Goal: Check status: Check status

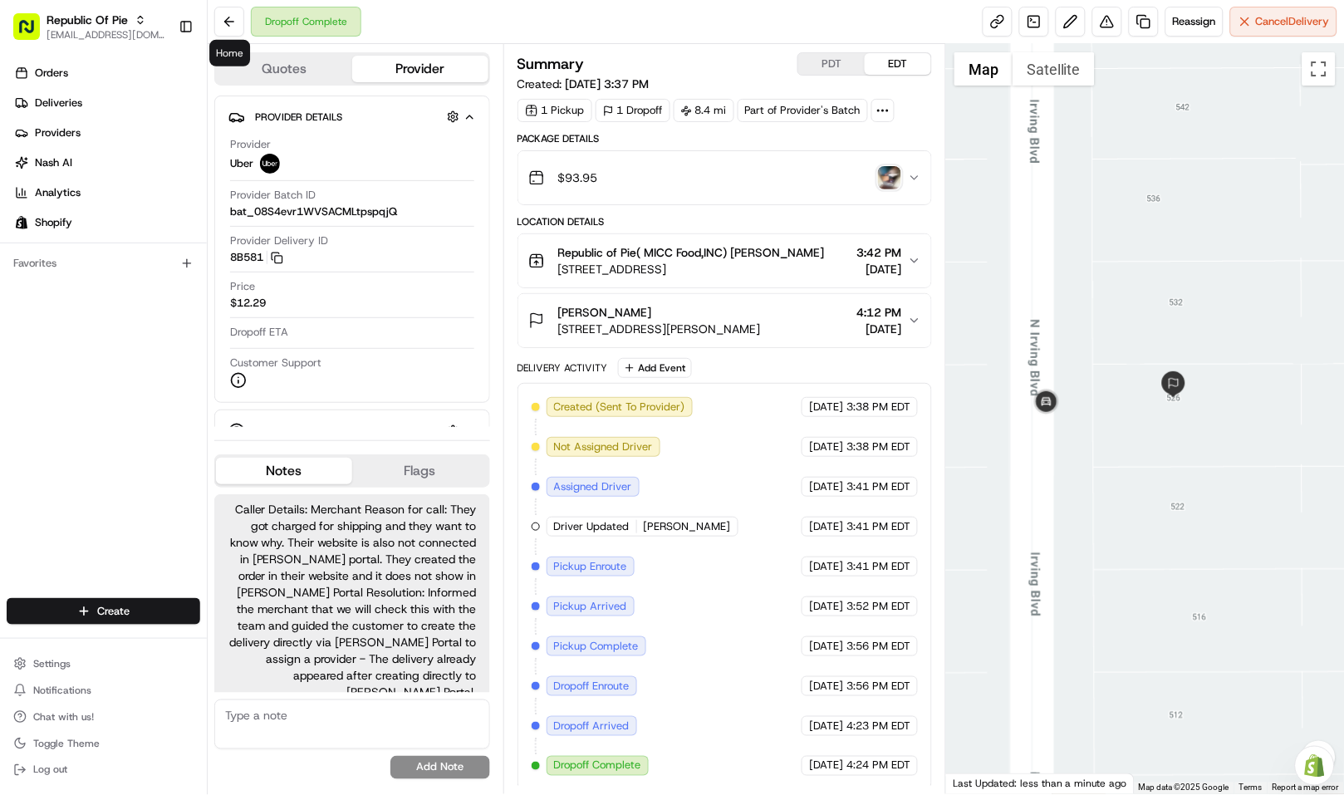
scroll to position [146, 0]
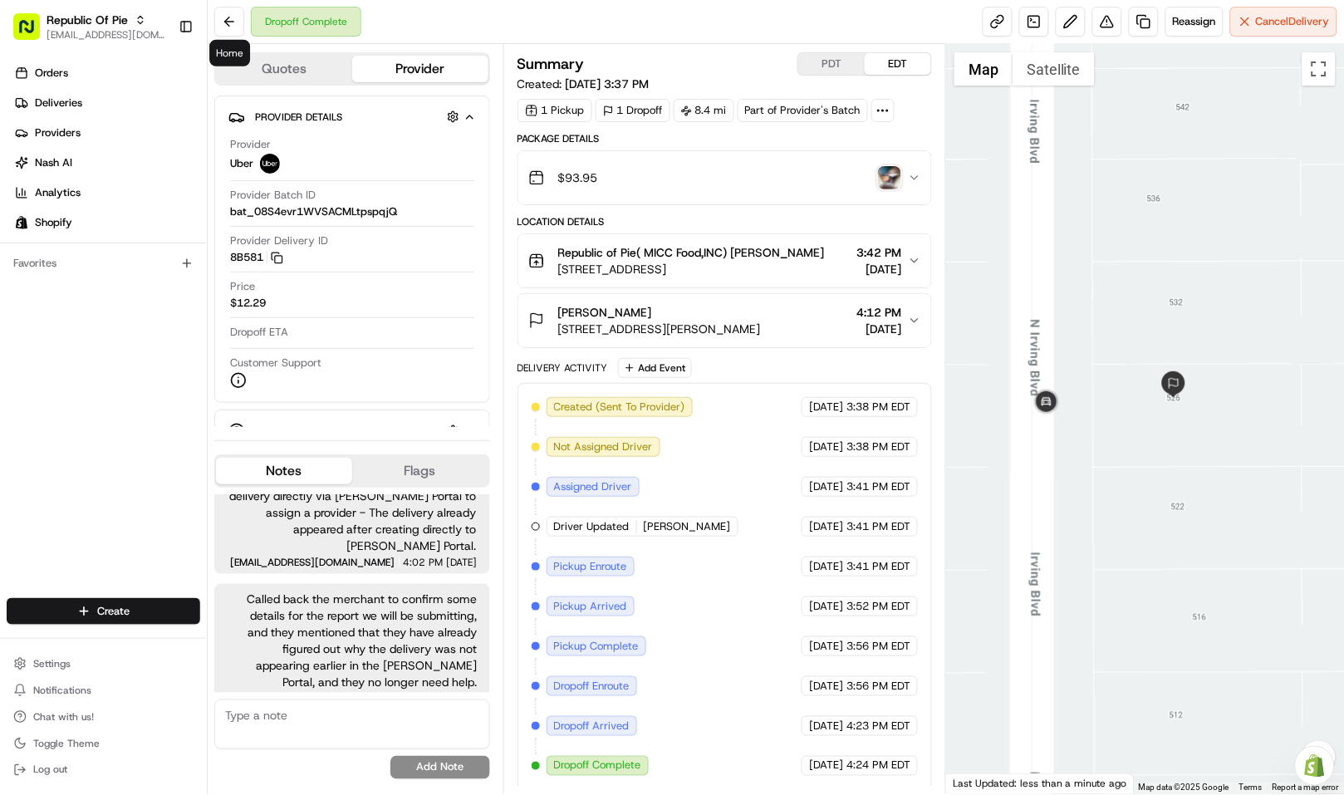
click at [217, 17] on button at bounding box center [229, 22] width 30 height 30
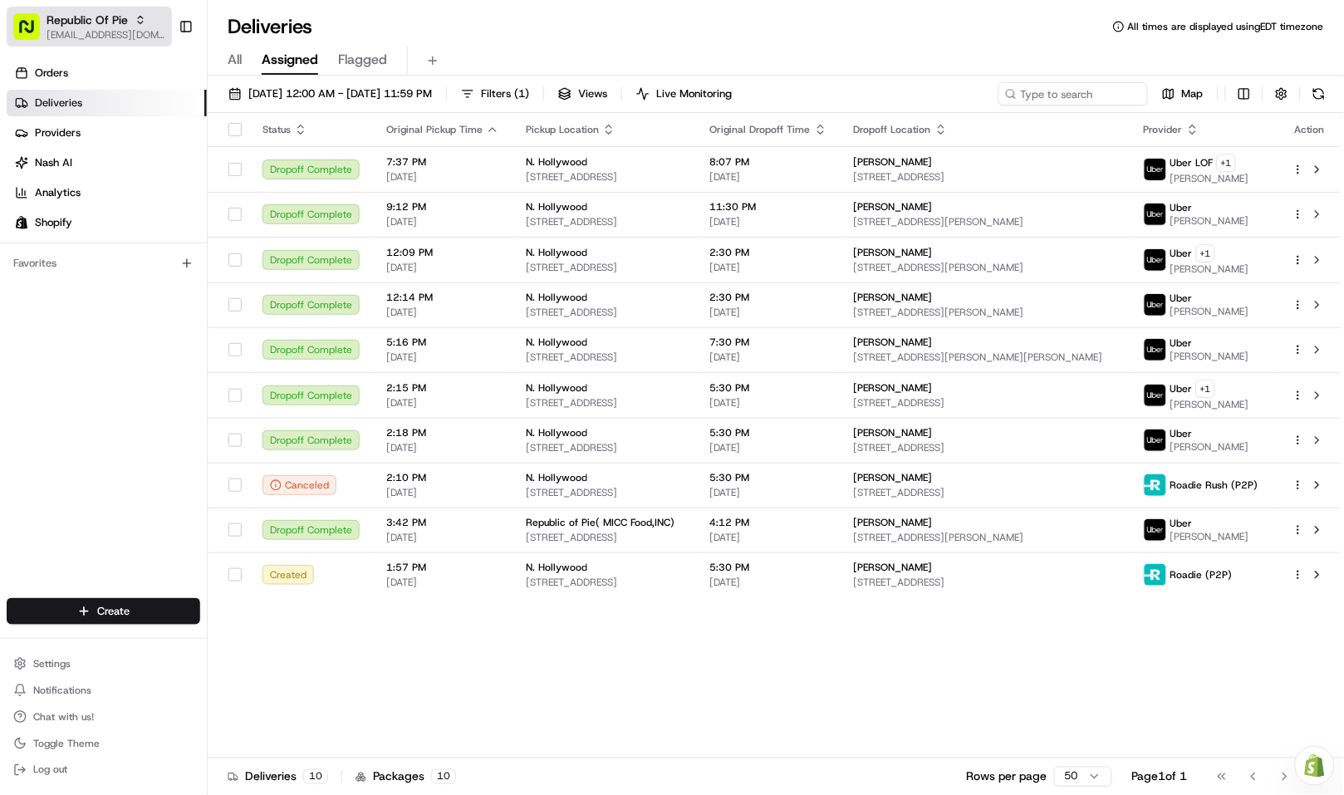
drag, startPoint x: 86, startPoint y: 21, endPoint x: 145, endPoint y: 36, distance: 60.8
click at [86, 21] on span "Republic Of Pie" at bounding box center [87, 20] width 81 height 17
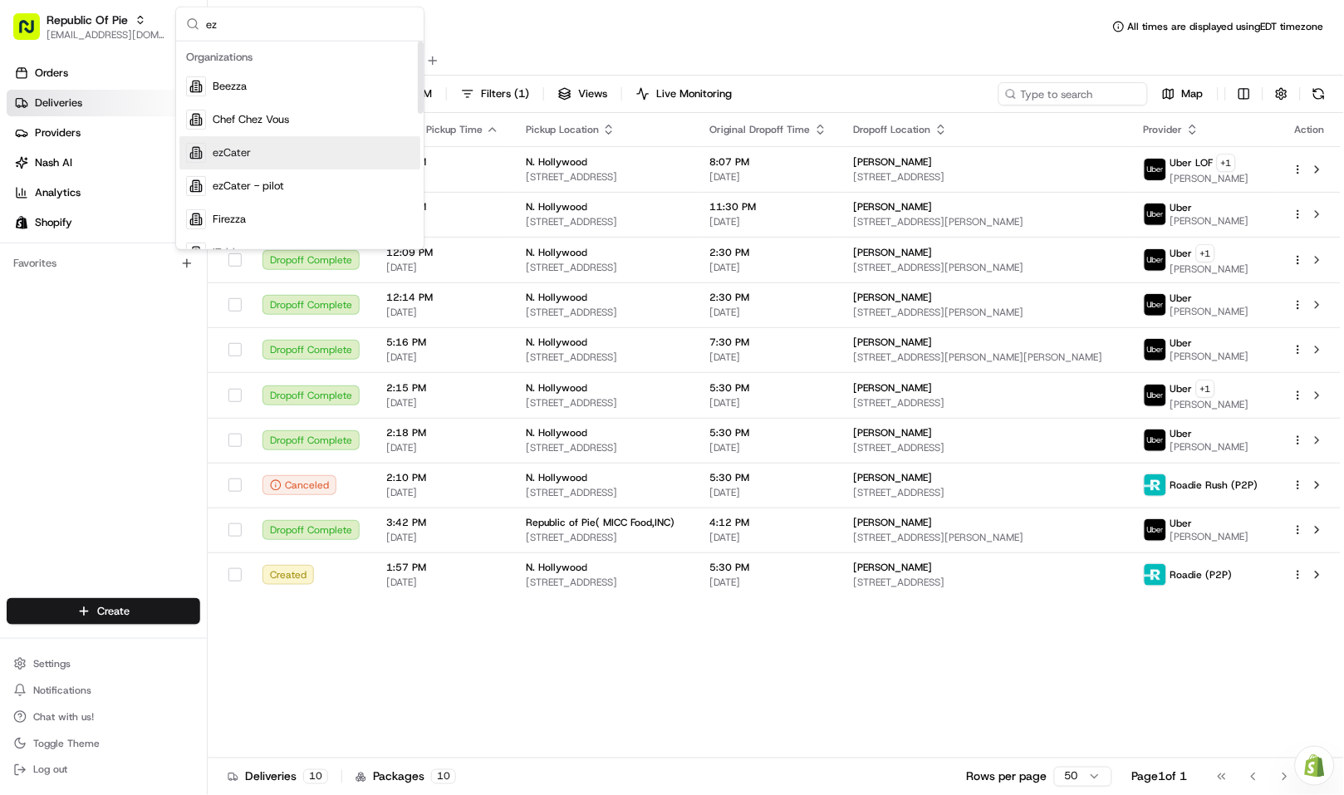
type input "ez"
click at [281, 150] on div "ezCater" at bounding box center [299, 152] width 241 height 33
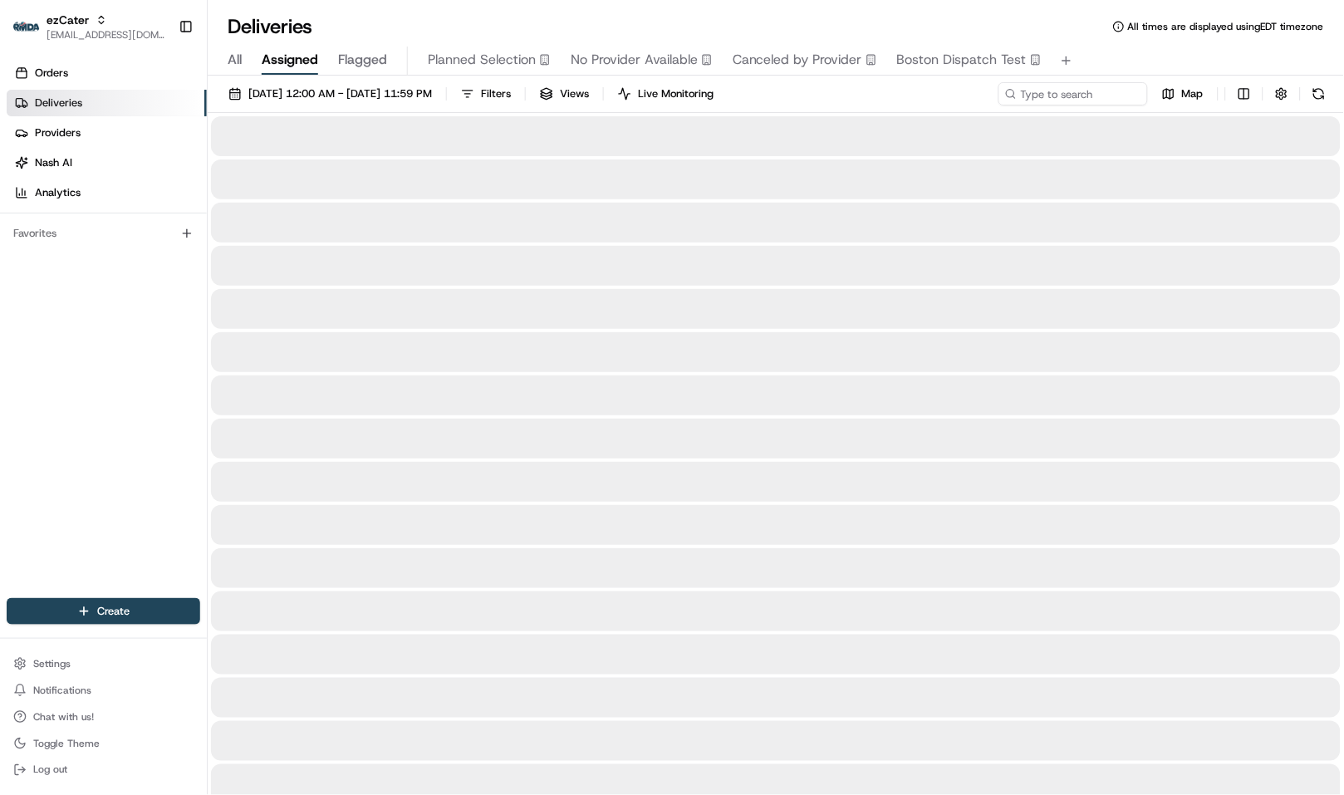
click at [236, 58] on span "All" at bounding box center [235, 60] width 14 height 20
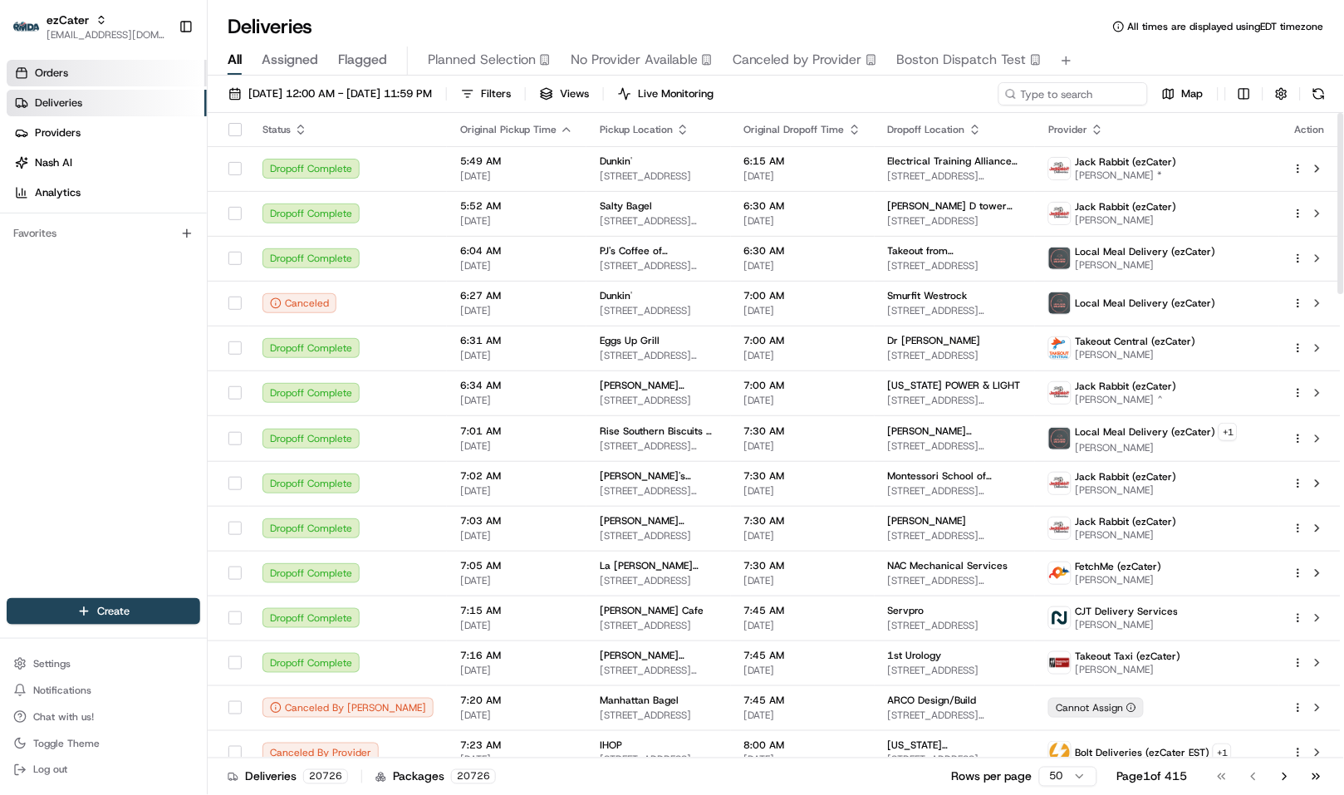
click at [113, 83] on link "Orders" at bounding box center [107, 73] width 200 height 27
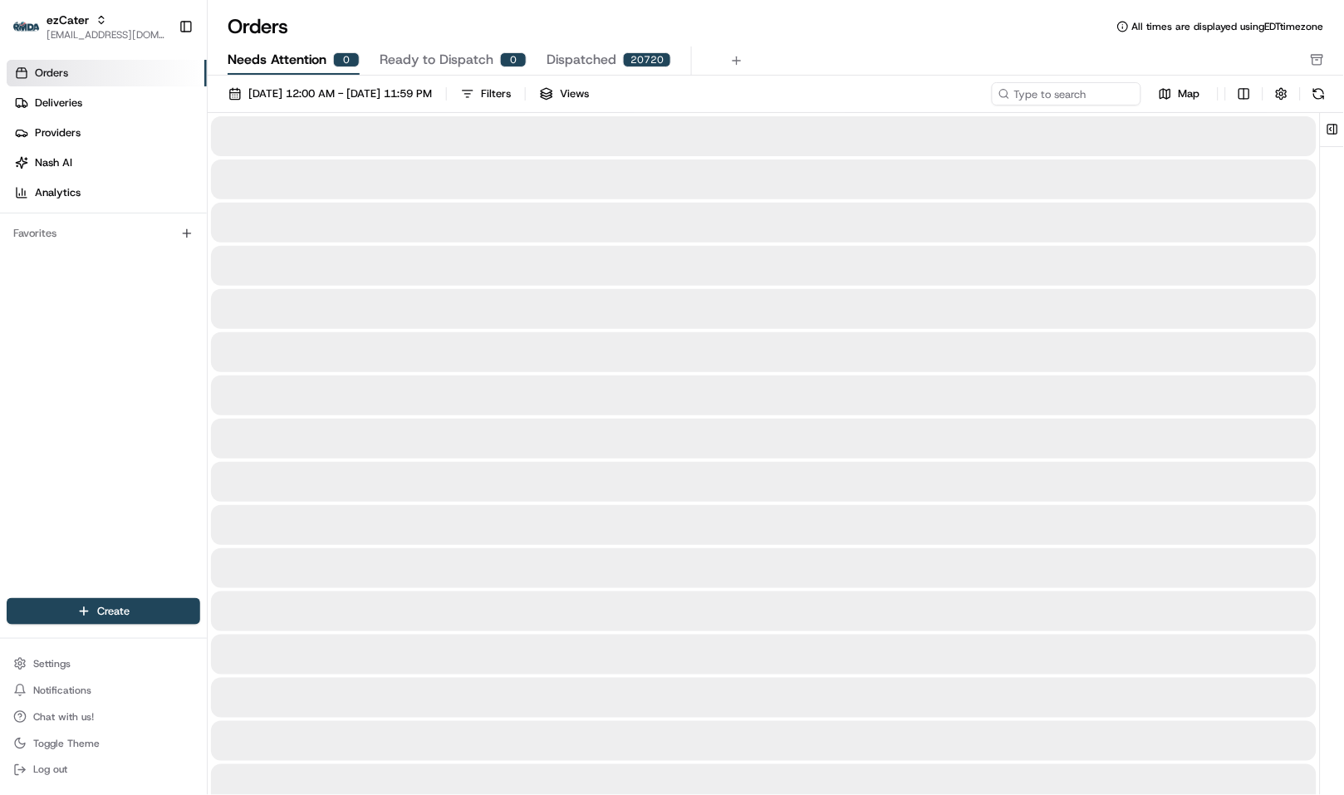
click at [297, 65] on span "Needs Attention" at bounding box center [277, 60] width 99 height 20
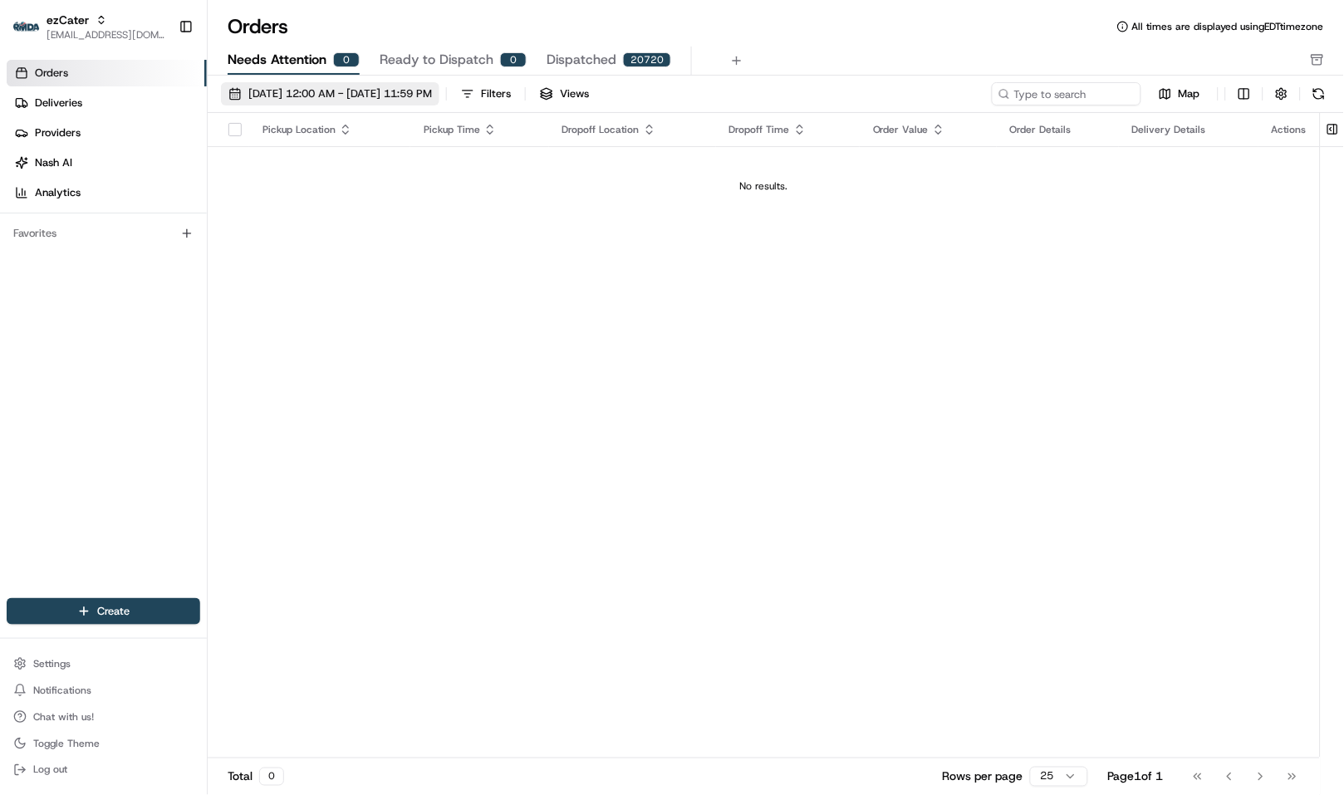
click at [302, 95] on span "[DATE] 12:00 AM - [DATE] 11:59 PM" at bounding box center [340, 93] width 184 height 15
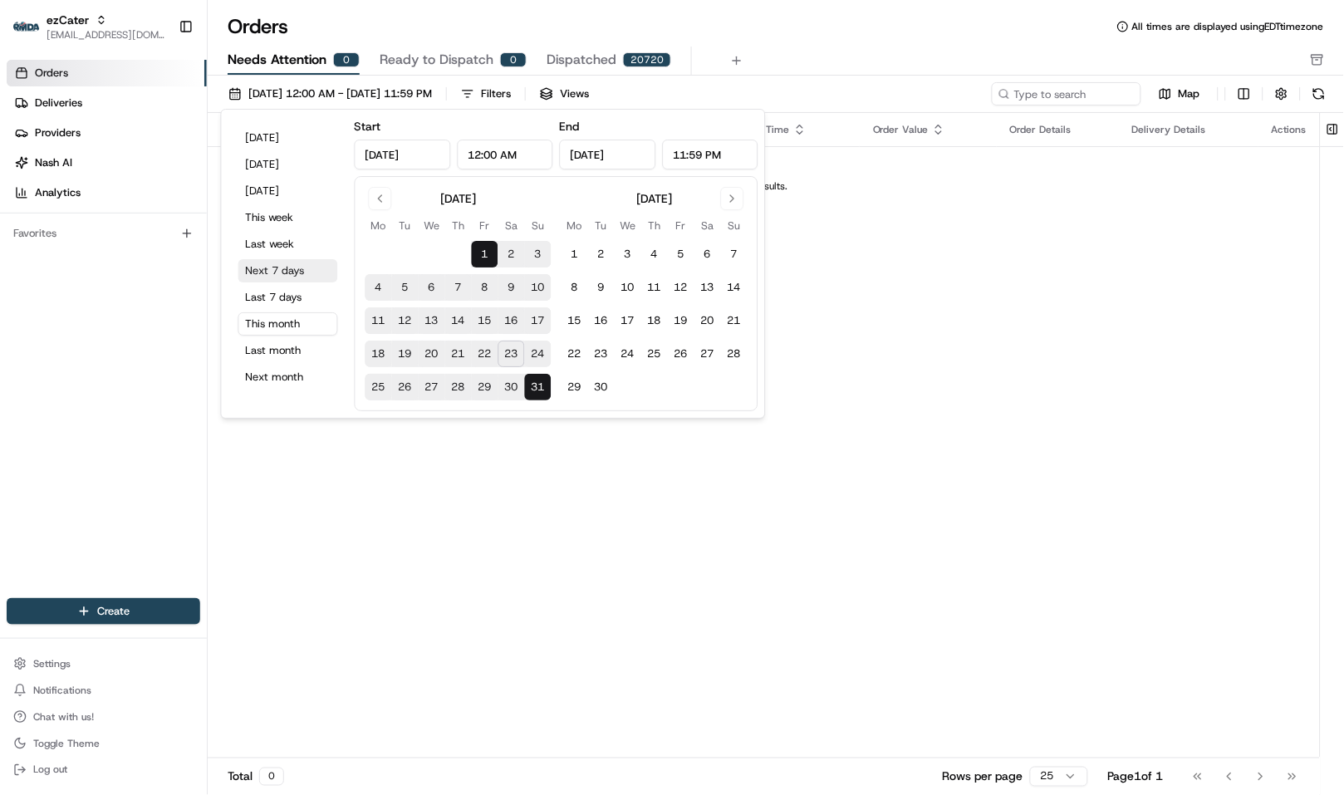
click at [292, 270] on button "Next 7 days" at bounding box center [288, 270] width 100 height 23
type input "[DATE]"
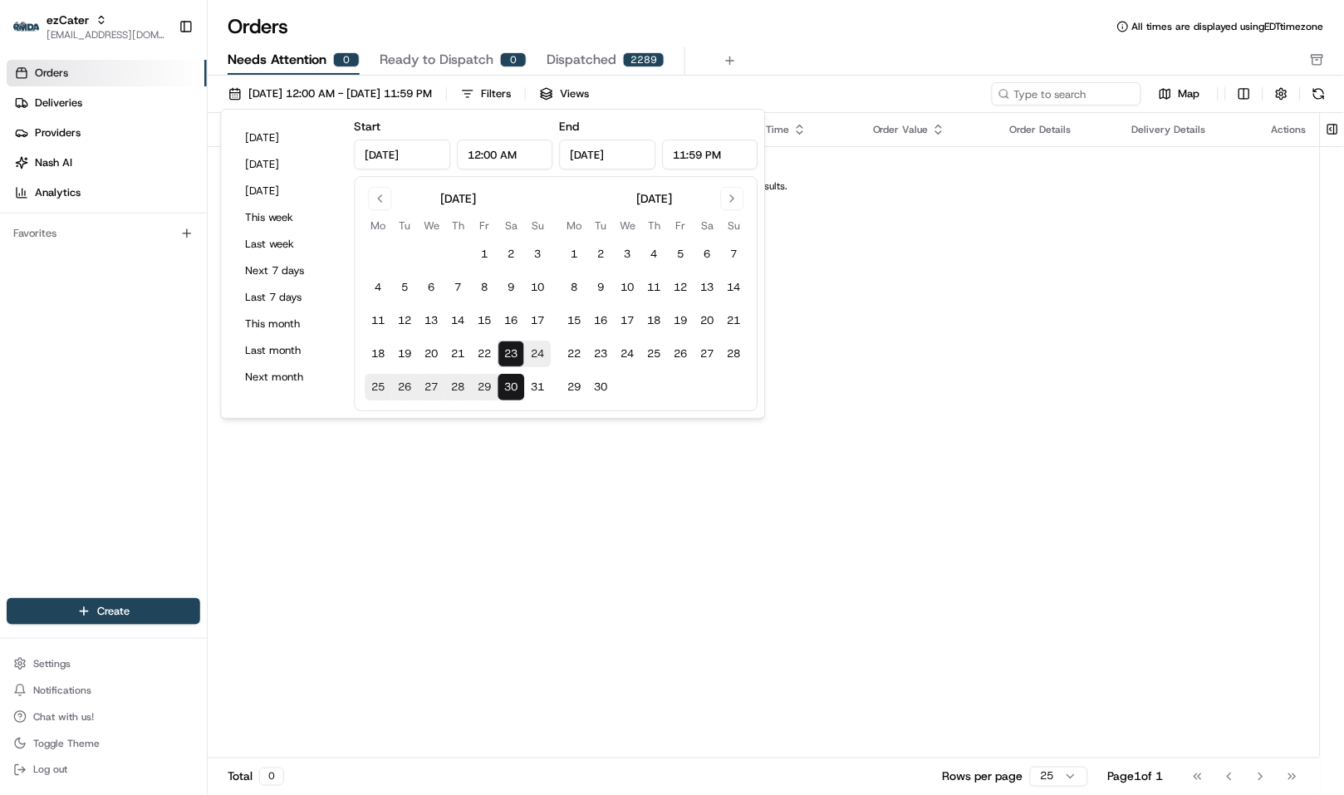
click at [908, 216] on td "No results." at bounding box center [764, 186] width 1112 height 80
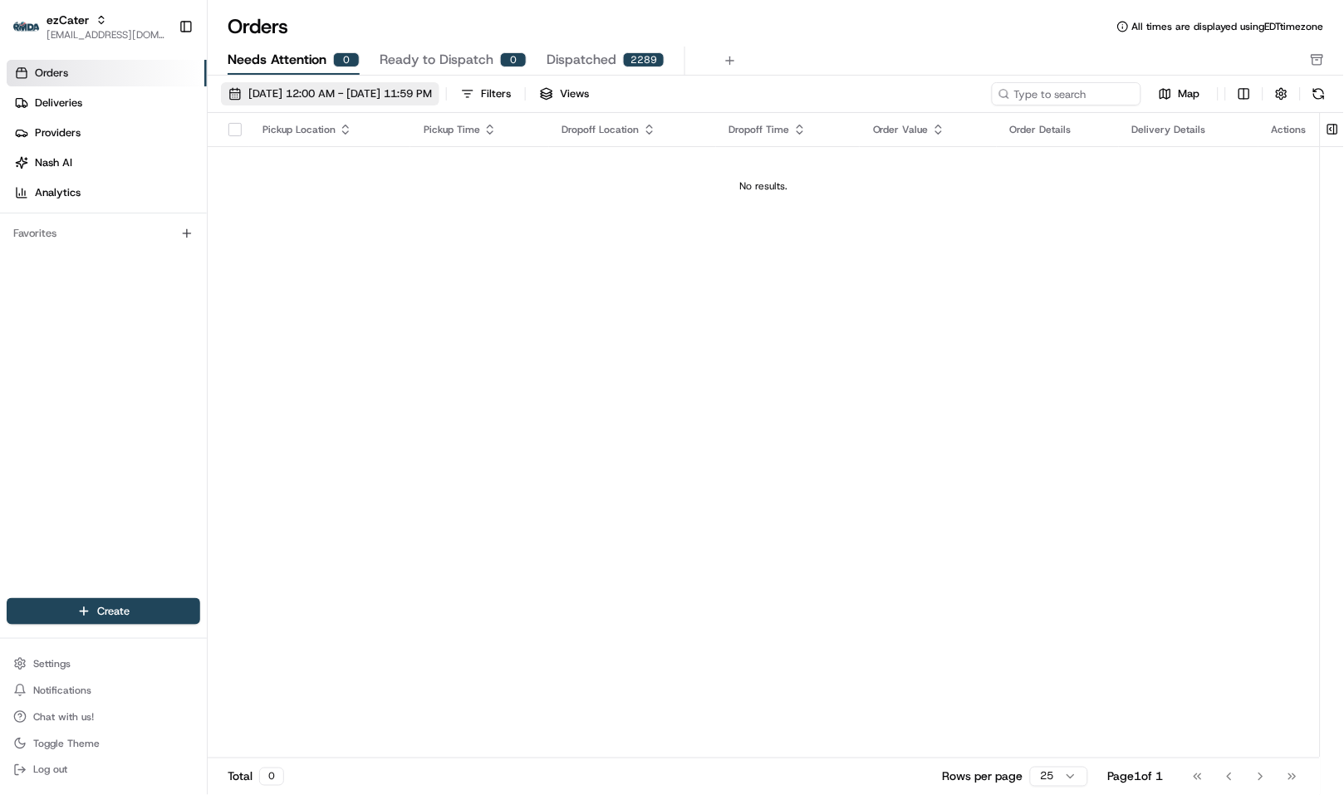
click at [355, 103] on button "[DATE] 12:00 AM - [DATE] 11:59 PM" at bounding box center [330, 93] width 218 height 23
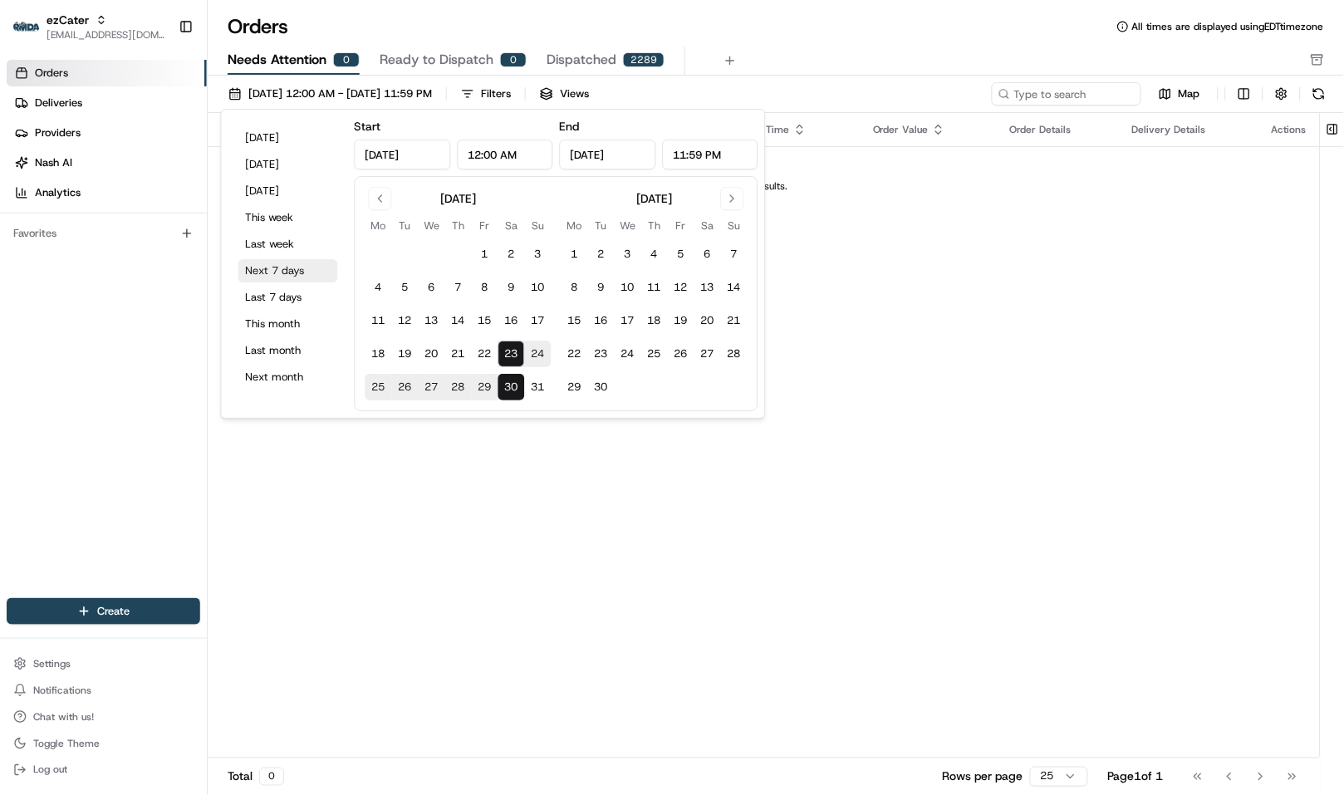
click at [284, 272] on button "Next 7 days" at bounding box center [288, 270] width 100 height 23
click at [543, 575] on div "Pickup Location Pickup Time Dropoff Location Dropoff Time Order Value Order Det…" at bounding box center [764, 435] width 1112 height 645
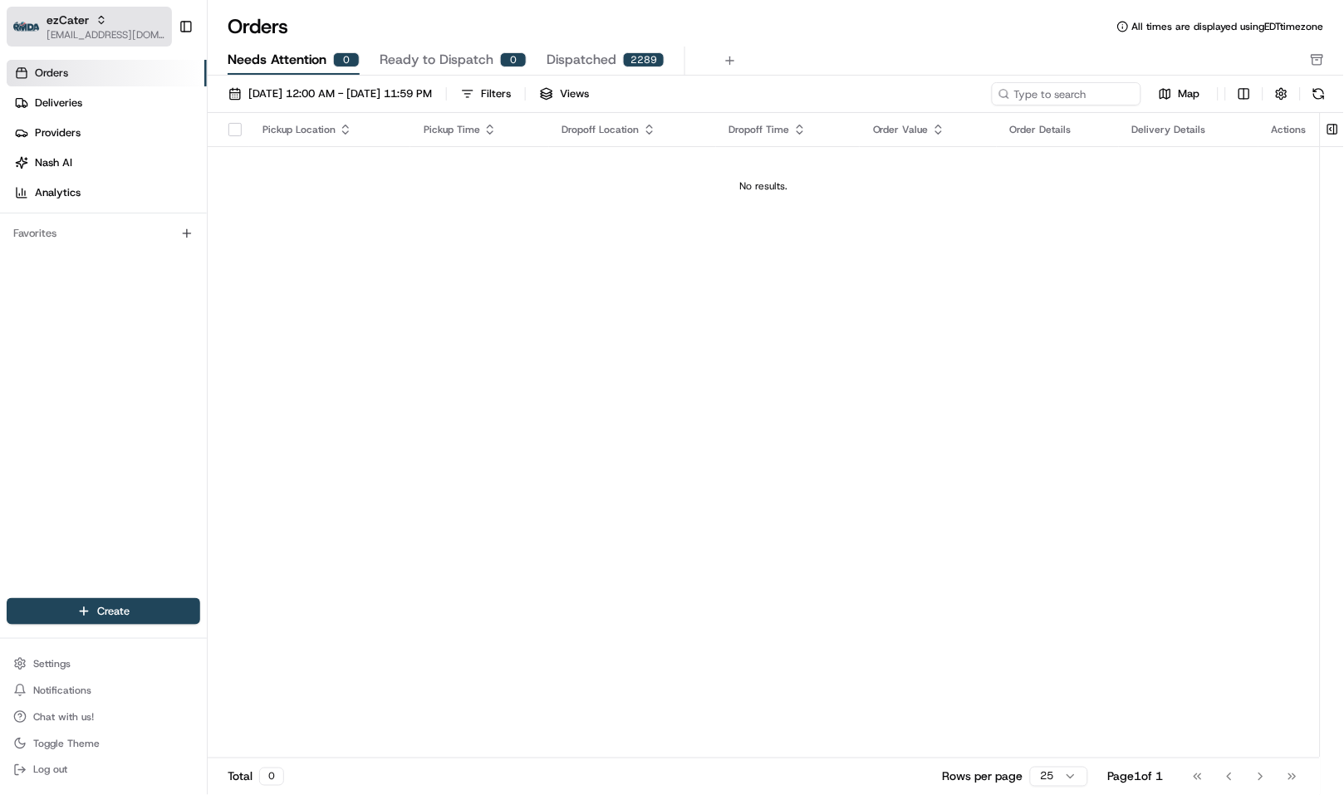
click at [83, 12] on span "ezCater" at bounding box center [68, 20] width 42 height 17
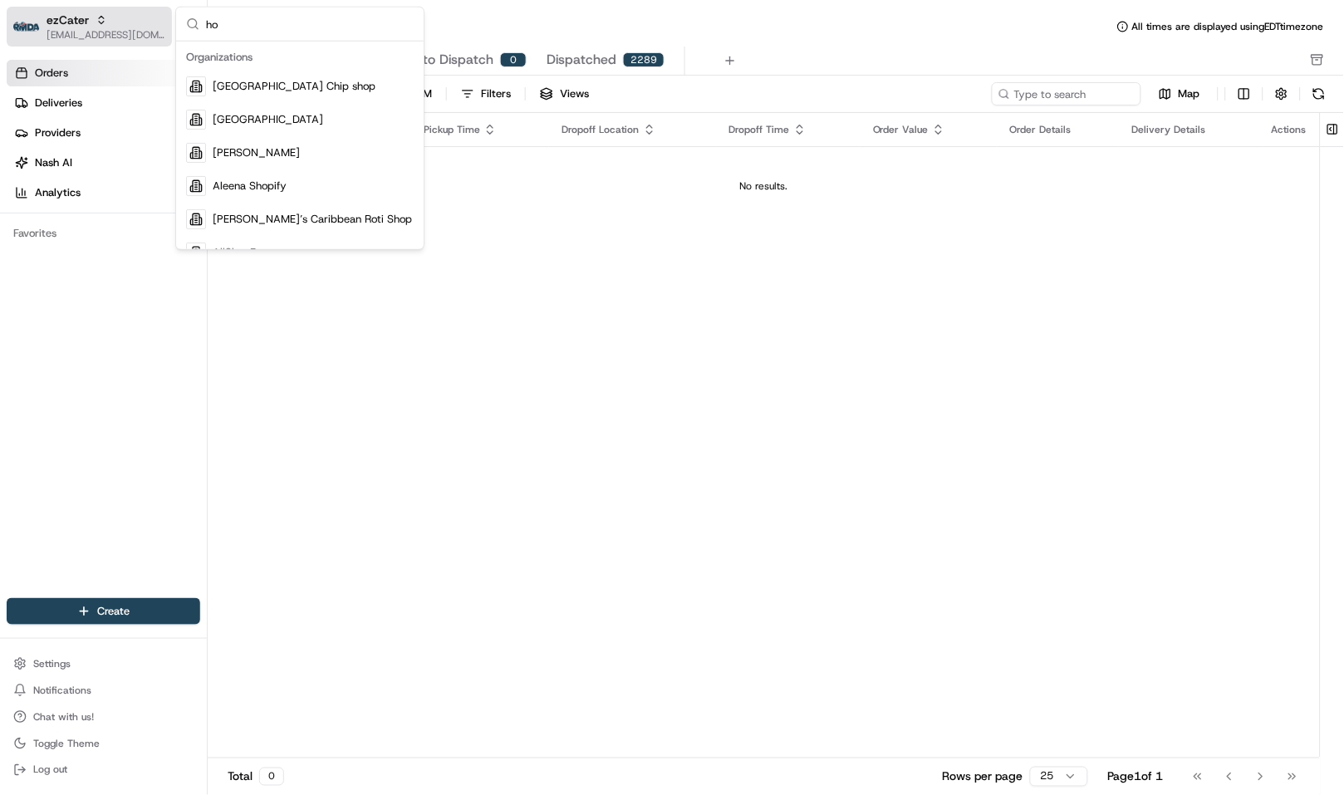
type input "h"
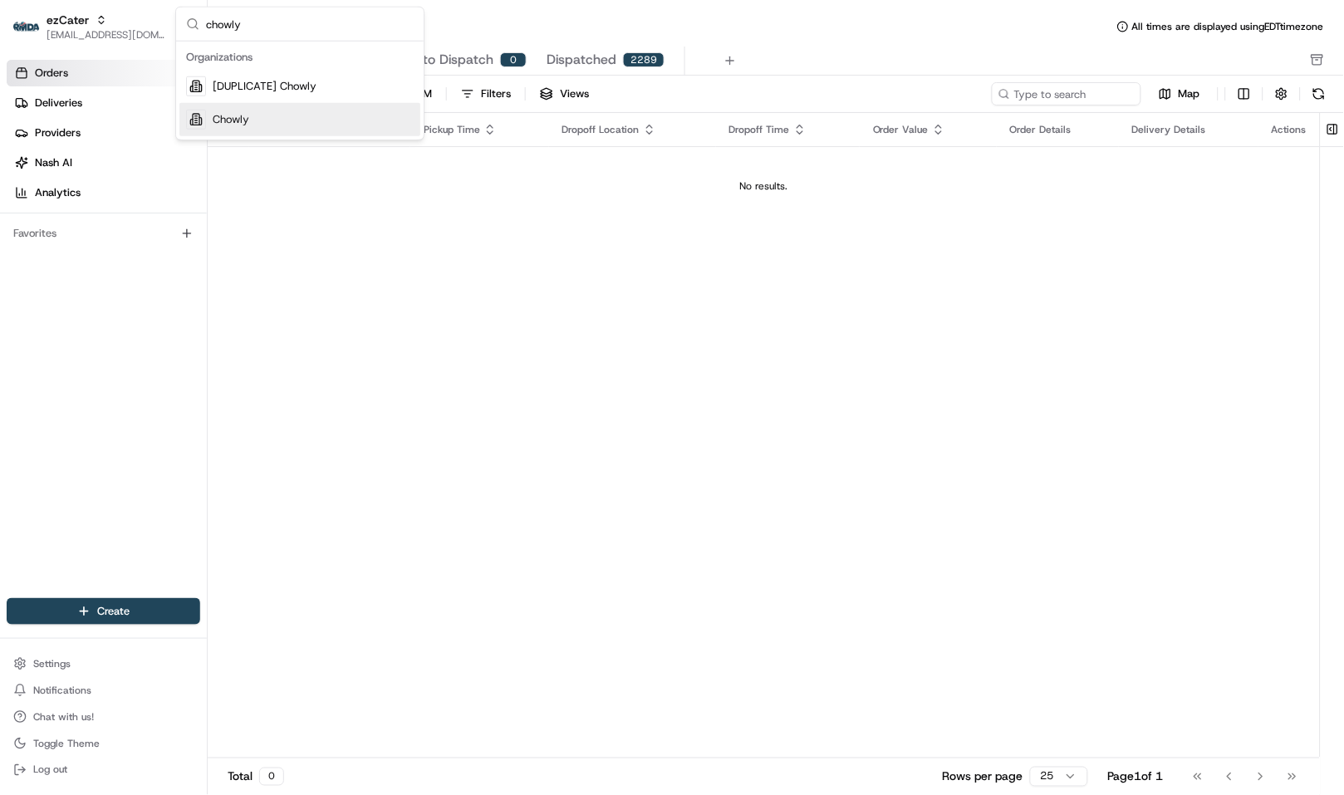
type input "chowly"
click at [260, 121] on div "Chowly" at bounding box center [299, 119] width 241 height 33
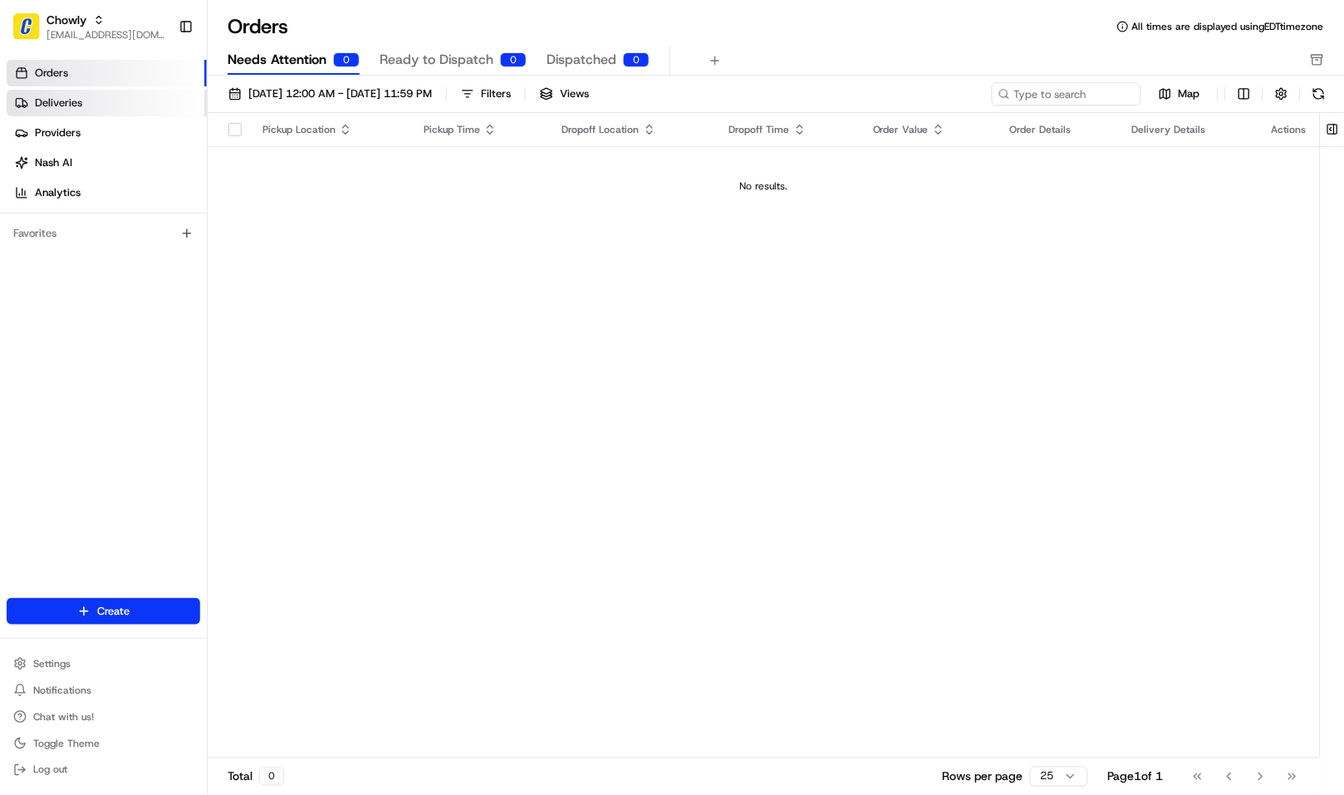
click at [114, 106] on link "Deliveries" at bounding box center [107, 103] width 200 height 27
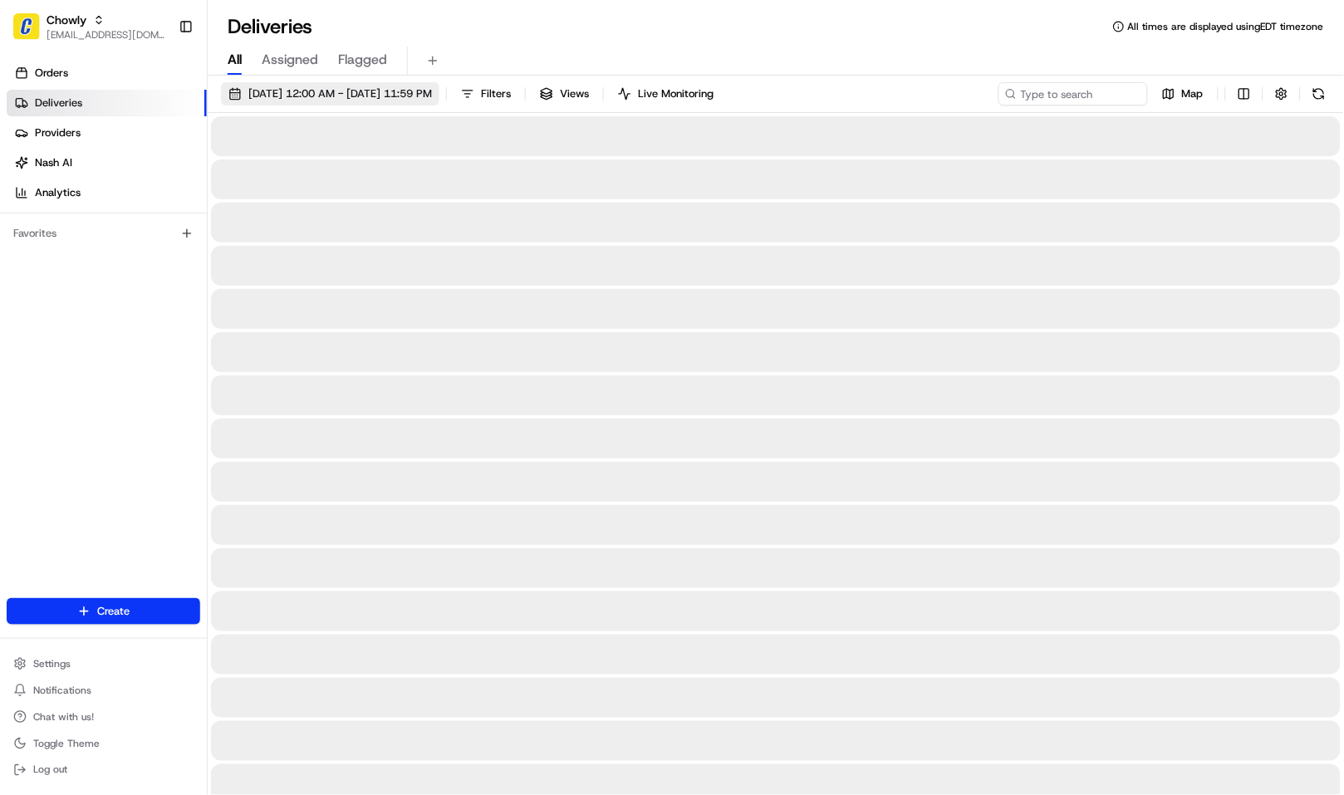
click at [286, 101] on span "[DATE] 12:00 AM - [DATE] 11:59 PM" at bounding box center [340, 93] width 184 height 15
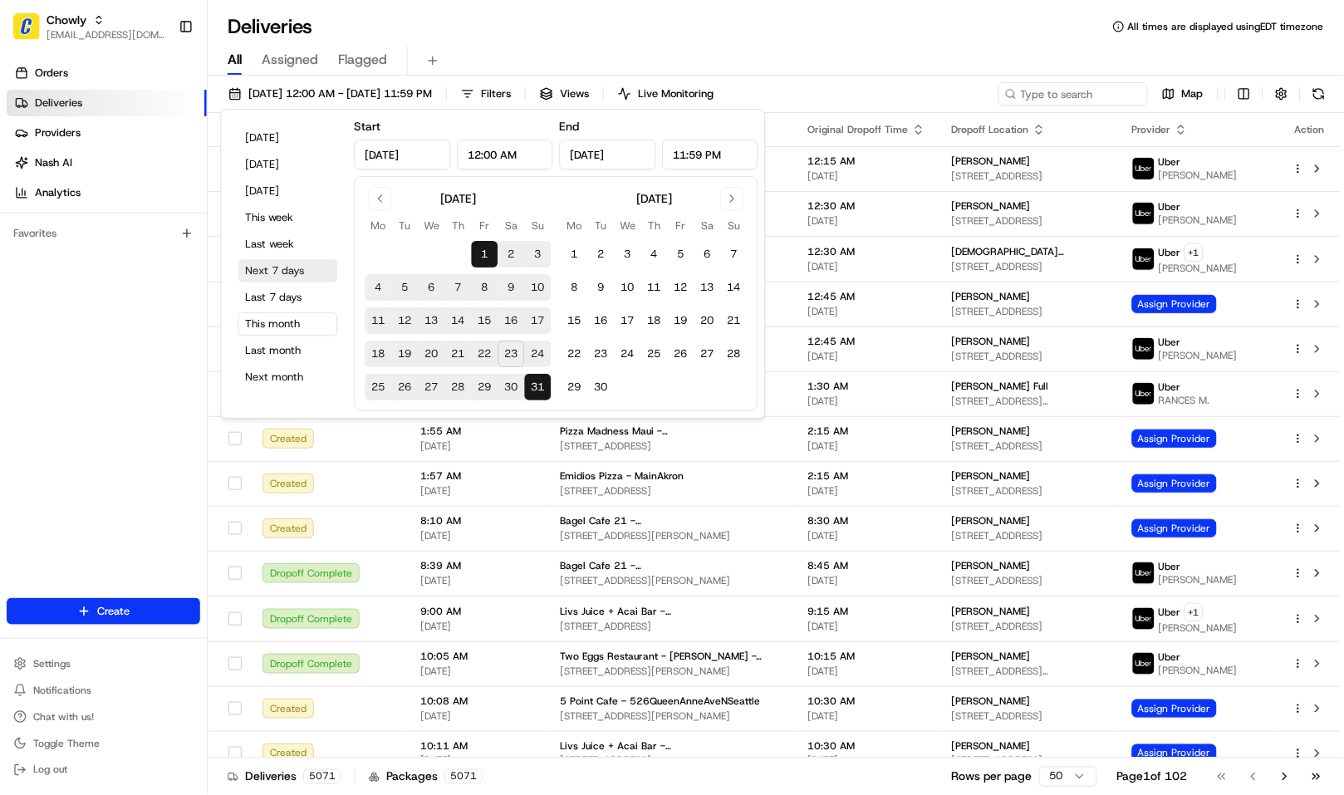
type input "[DATE]"
type input "12:00 AM"
type input "[DATE]"
type input "11:59 PM"
click at [283, 321] on button "This month" at bounding box center [288, 323] width 100 height 23
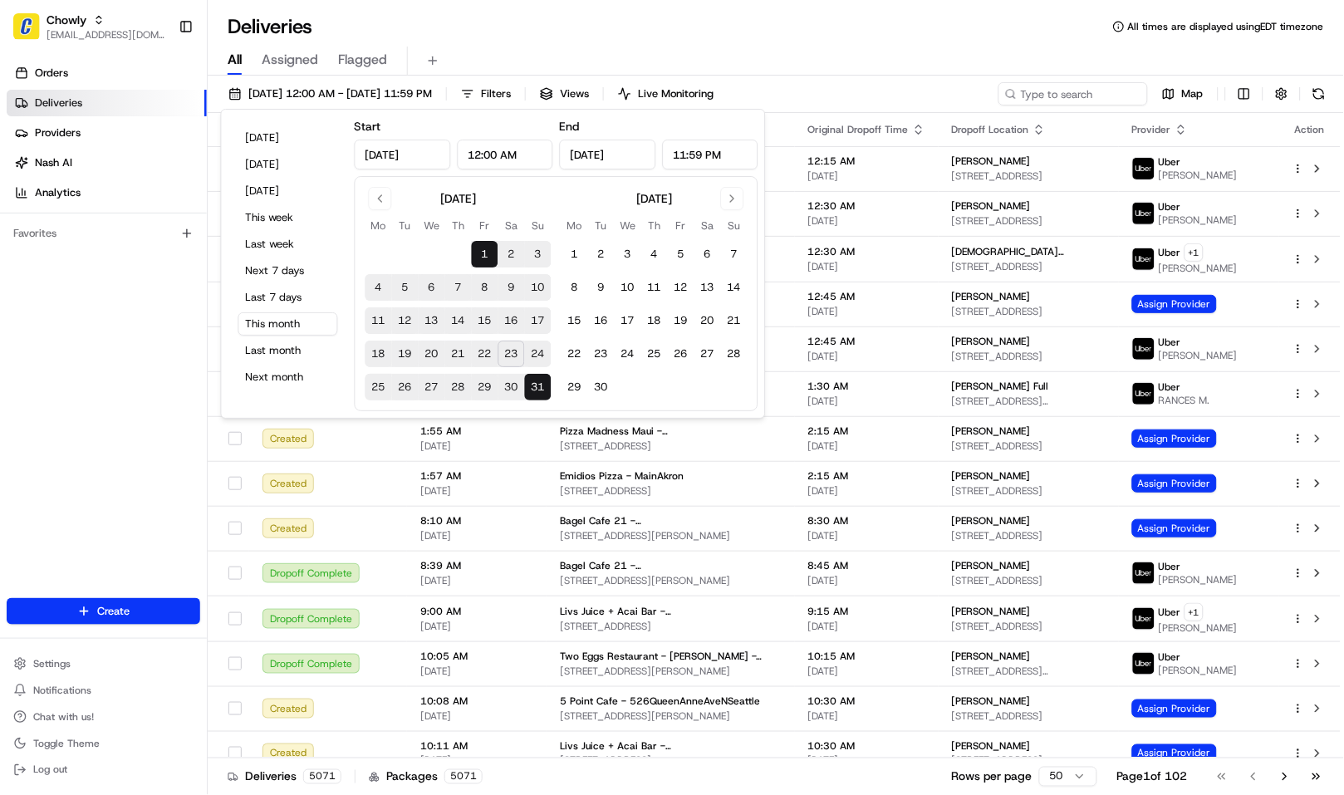
click at [682, 22] on div "Deliveries All times are displayed using EDT timezone" at bounding box center [776, 26] width 1136 height 27
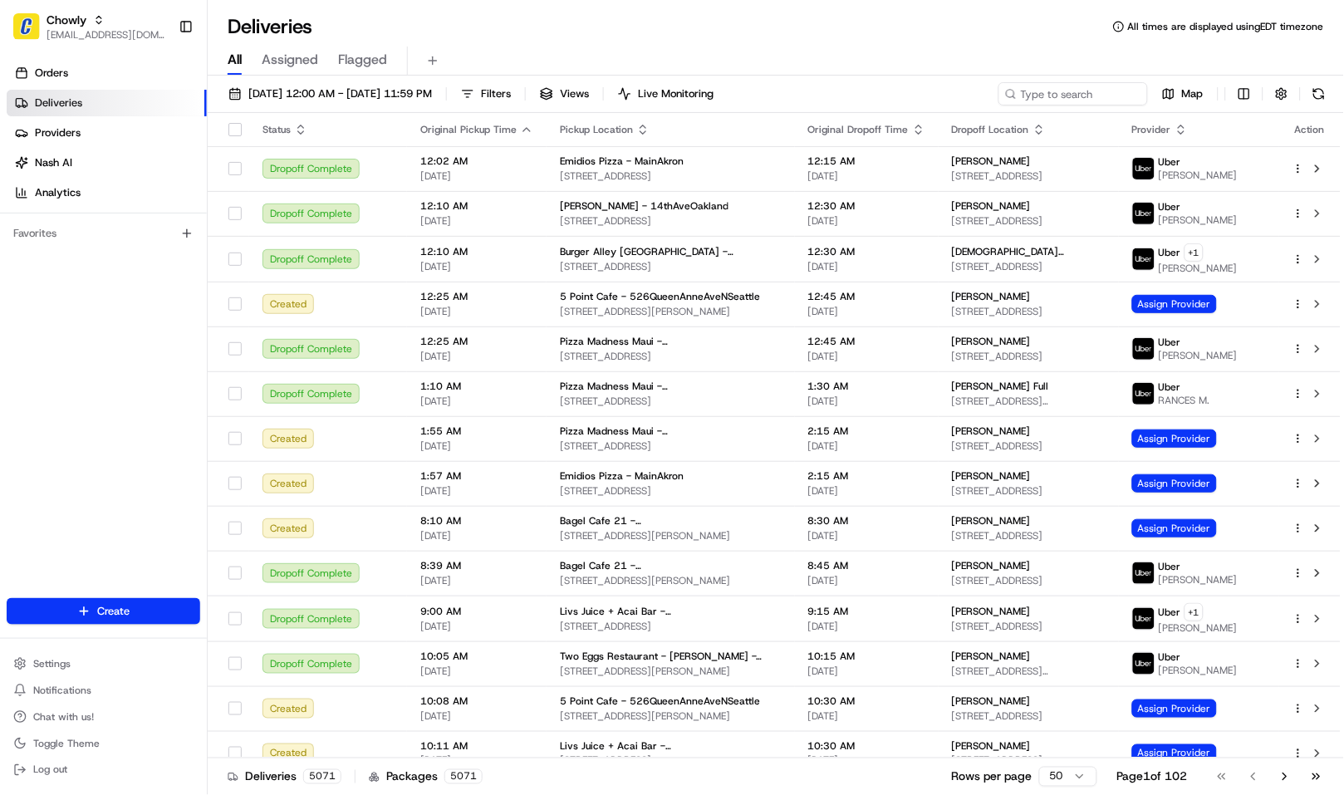
click at [493, 34] on div "Deliveries All times are displayed using EDT timezone" at bounding box center [776, 26] width 1136 height 27
